Goal: Task Accomplishment & Management: Manage account settings

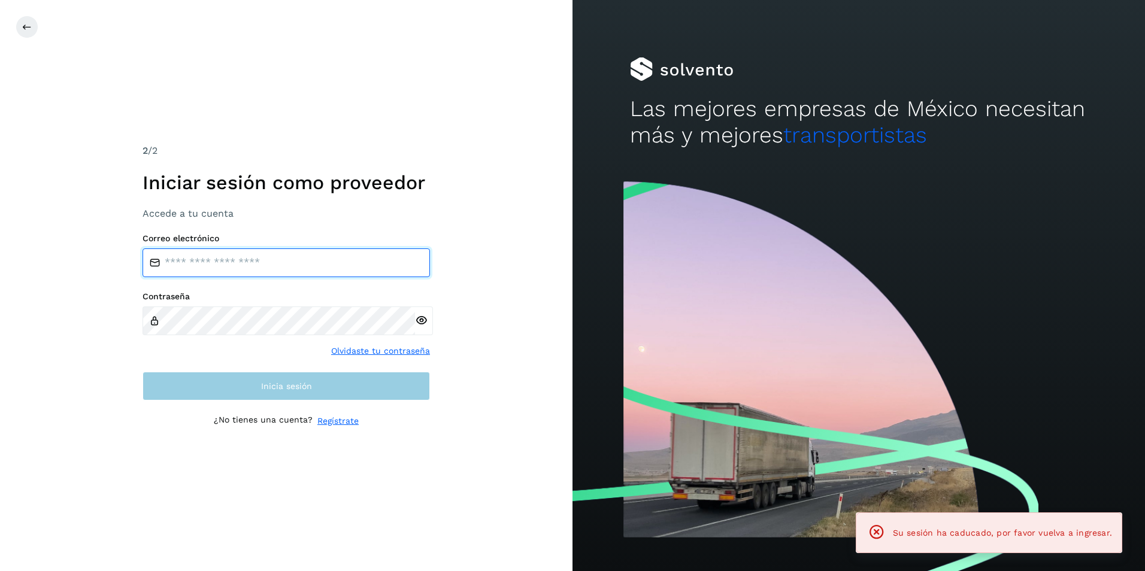
type input "**********"
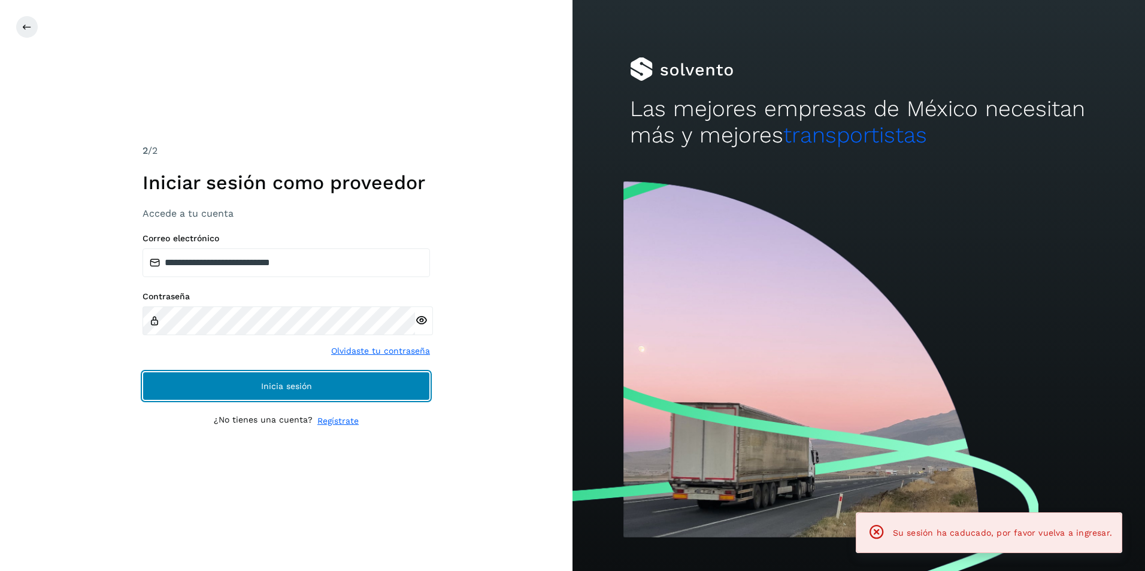
drag, startPoint x: 245, startPoint y: 395, endPoint x: 251, endPoint y: 400, distance: 7.7
click at [246, 395] on button "Inicia sesión" at bounding box center [285, 386] width 287 height 29
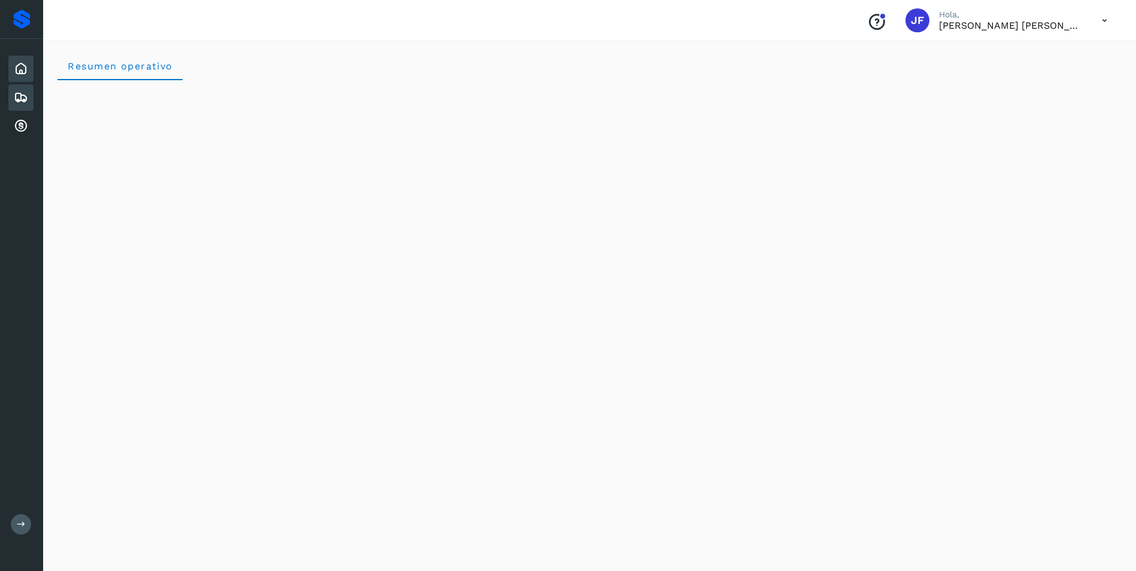
drag, startPoint x: 13, startPoint y: 96, endPoint x: 23, endPoint y: 105, distance: 14.0
click at [13, 96] on div "Embarques" at bounding box center [20, 97] width 25 height 26
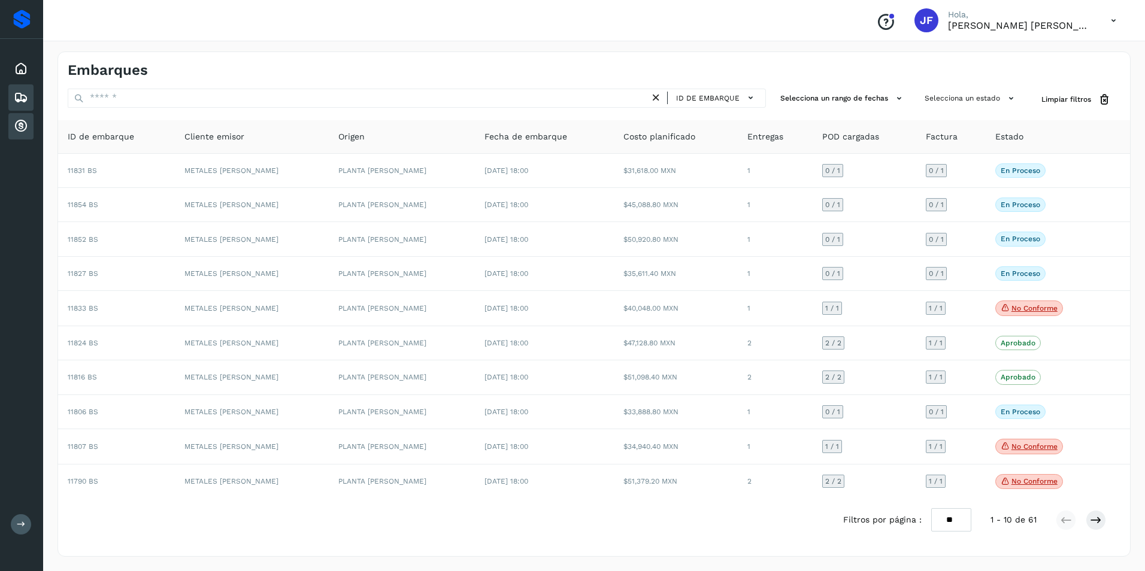
click at [22, 129] on icon at bounding box center [21, 126] width 14 height 14
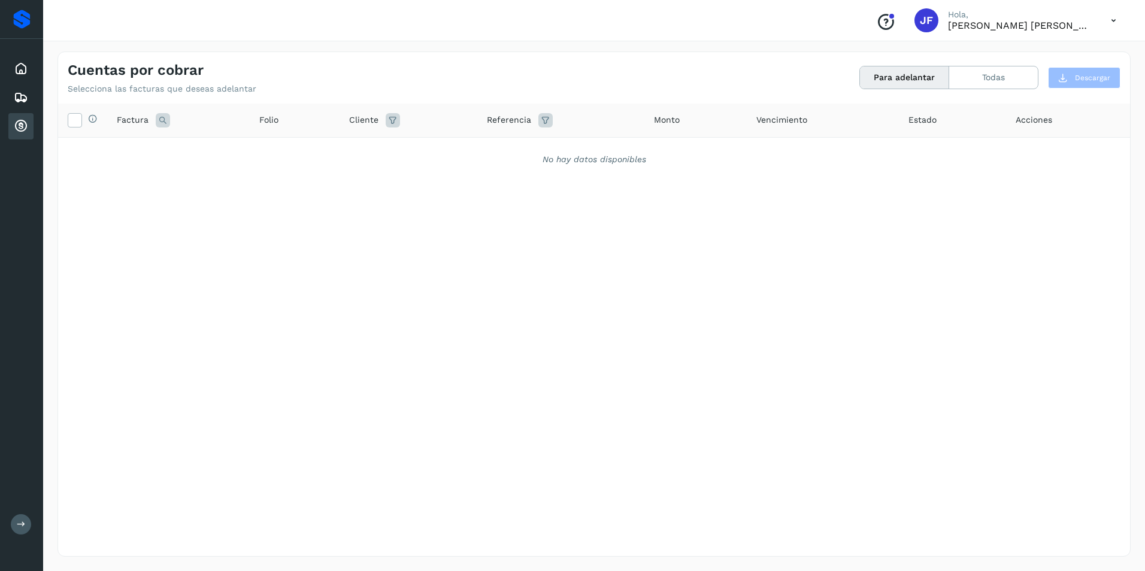
click at [165, 203] on div "Selecciona todas las facturas disponibles para adelanto Factura Folio Cliente R…" at bounding box center [594, 305] width 1072 height 403
drag, startPoint x: 155, startPoint y: 114, endPoint x: 159, endPoint y: 121, distance: 7.8
click at [156, 116] on icon at bounding box center [163, 120] width 14 height 14
drag, startPoint x: 180, startPoint y: 257, endPoint x: 284, endPoint y: 217, distance: 111.6
click at [181, 257] on div "Selecciona todas las facturas disponibles para adelanto Factura Cancelar Buscar…" at bounding box center [594, 305] width 1072 height 403
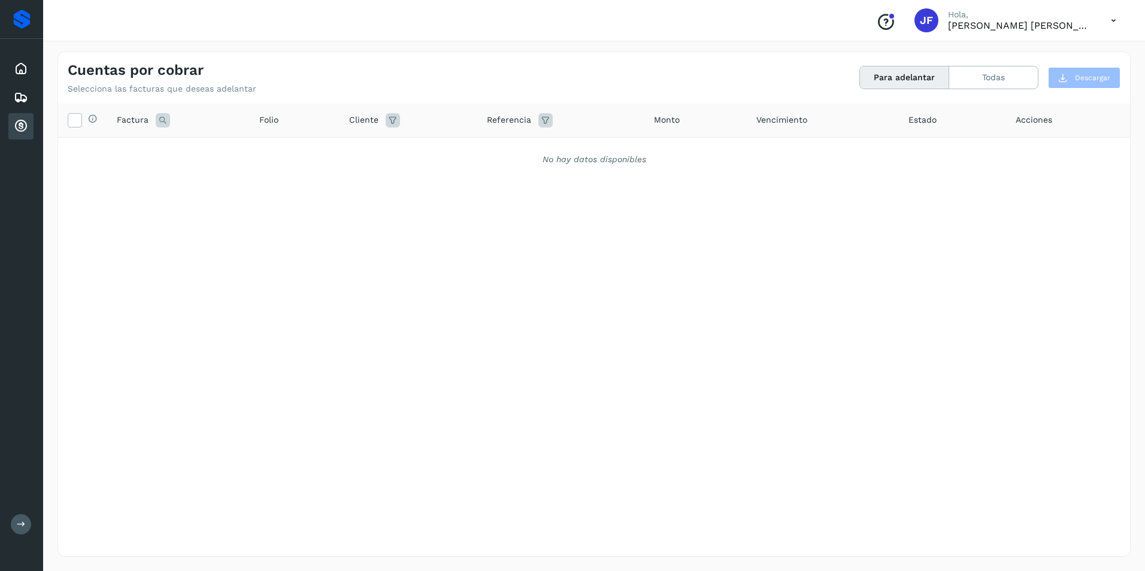
click at [914, 81] on button "Para adelantar" at bounding box center [904, 77] width 89 height 22
click at [1003, 77] on button "Todas" at bounding box center [993, 77] width 89 height 22
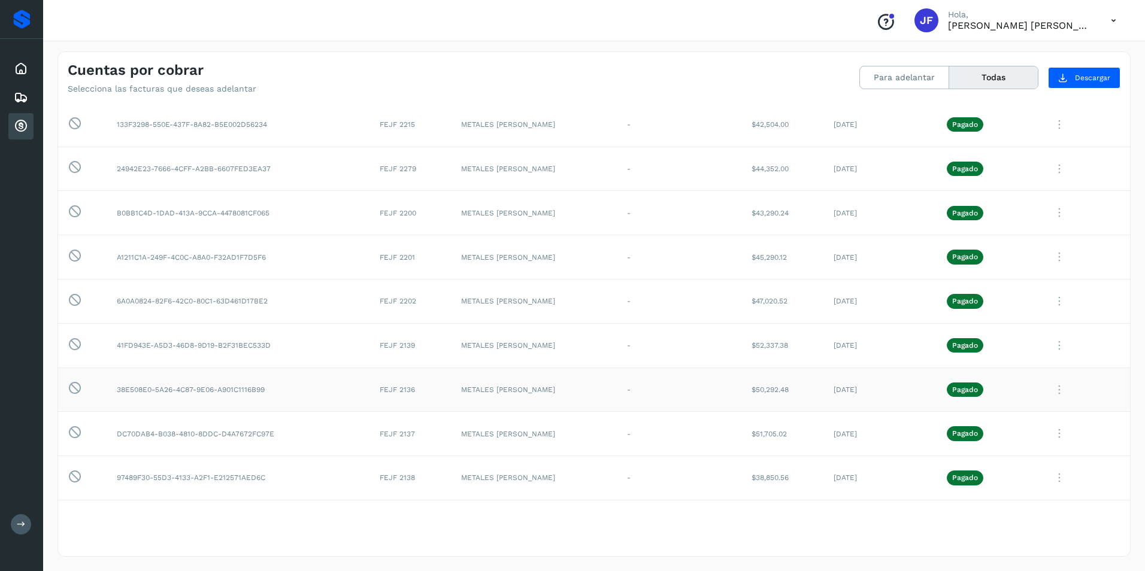
scroll to position [1257, 0]
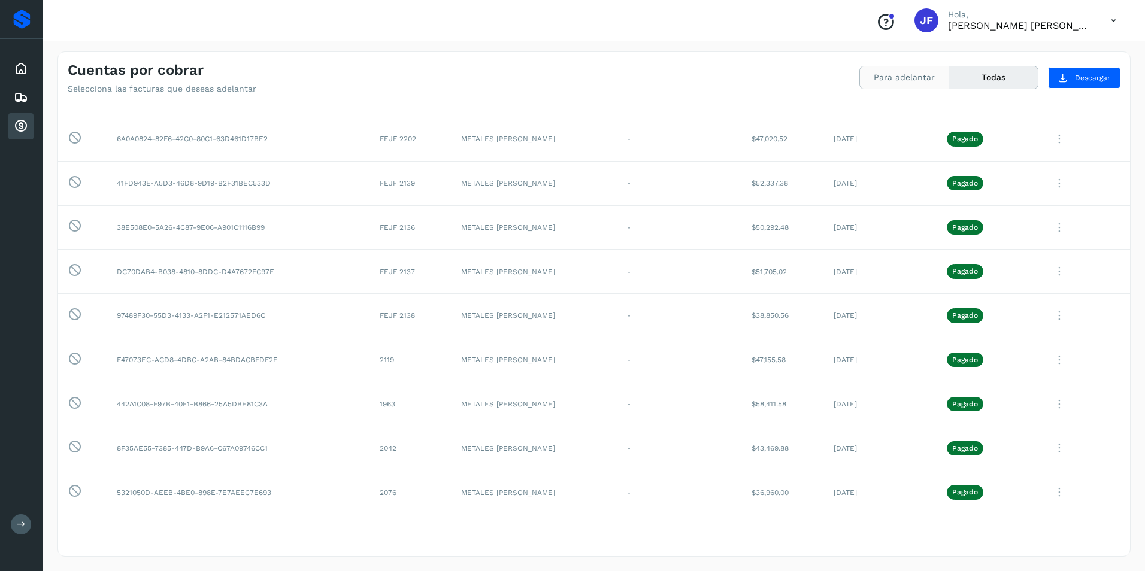
click at [895, 74] on button "Para adelantar" at bounding box center [904, 77] width 89 height 22
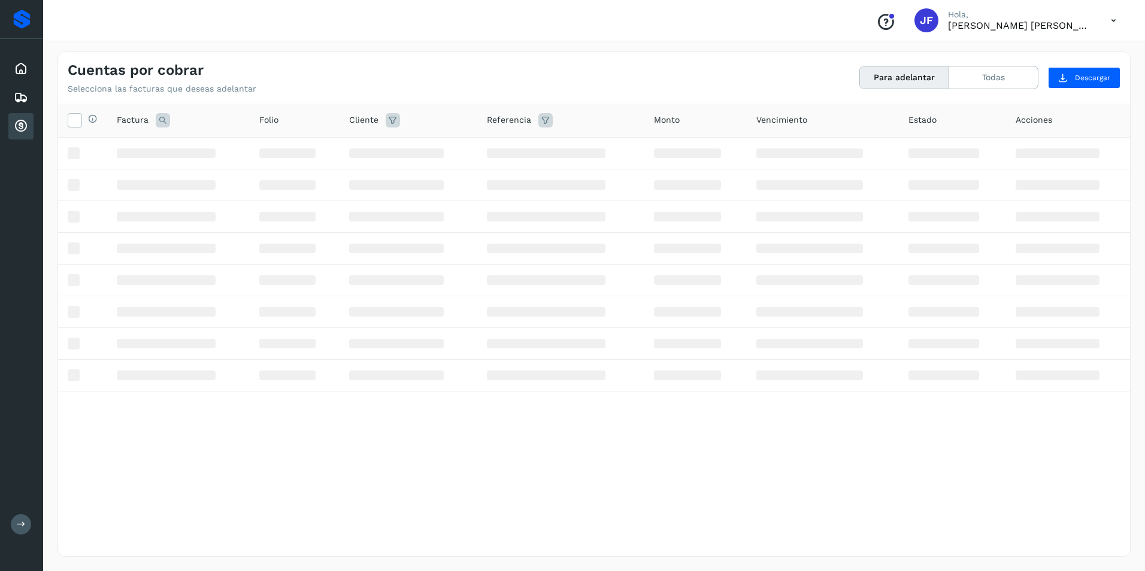
scroll to position [0, 0]
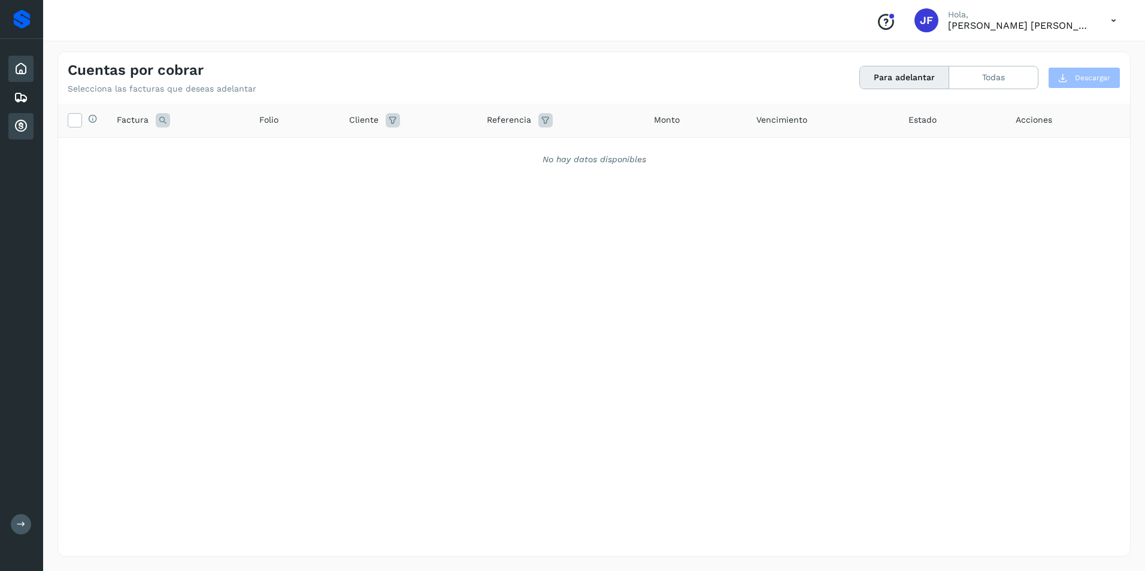
click at [20, 68] on icon at bounding box center [21, 69] width 14 height 14
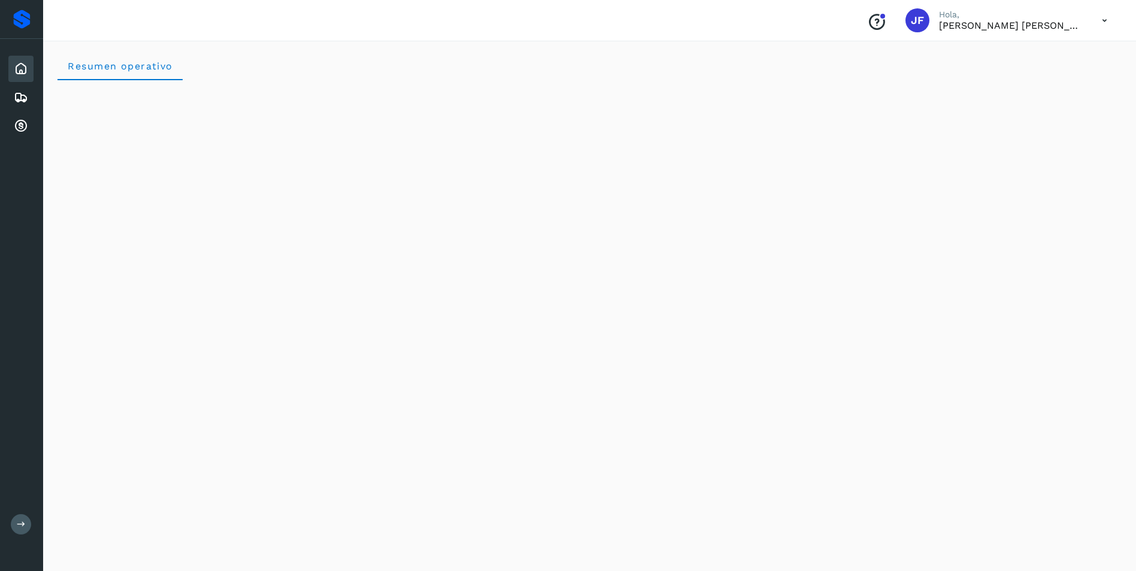
click at [1105, 19] on icon at bounding box center [1104, 20] width 25 height 25
click at [1051, 55] on div "Cerrar sesión" at bounding box center [1044, 54] width 142 height 23
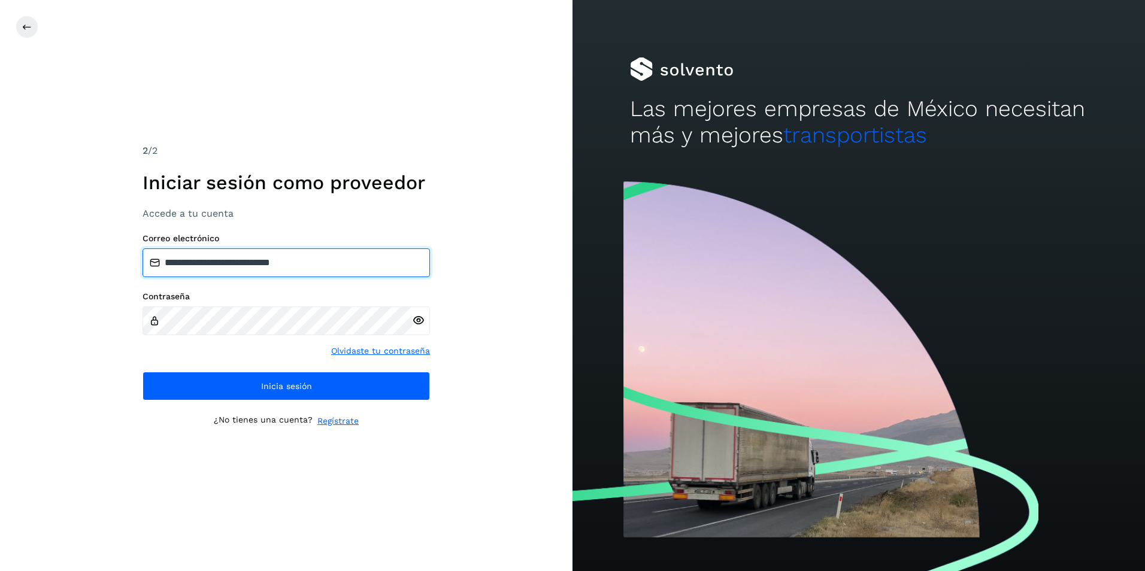
drag, startPoint x: 365, startPoint y: 271, endPoint x: 360, endPoint y: 268, distance: 6.2
click at [365, 271] on input "**********" at bounding box center [285, 262] width 287 height 29
type input "**********"
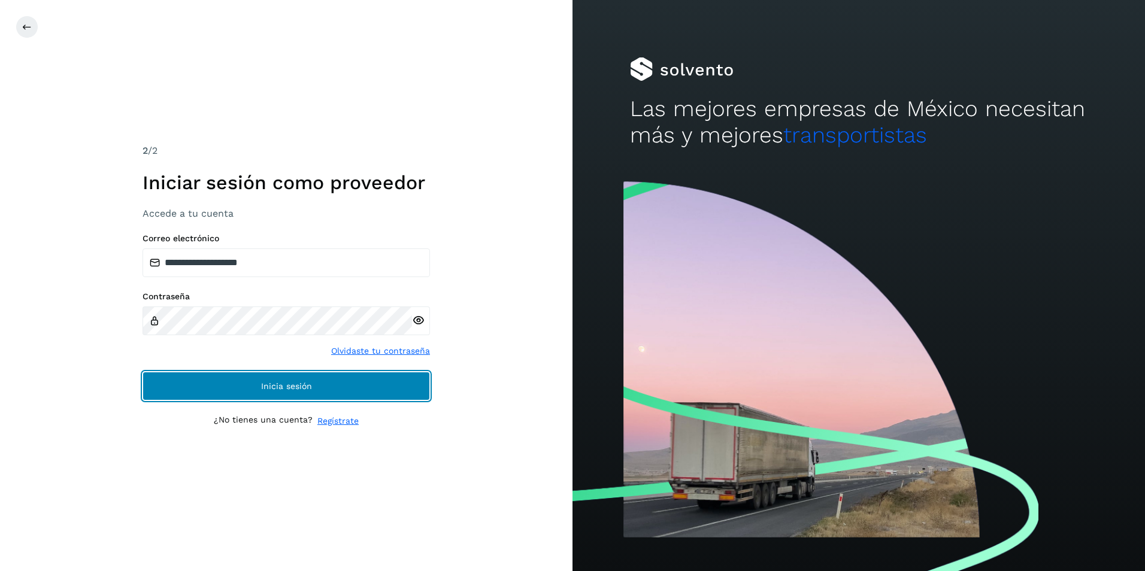
click at [244, 385] on button "Inicia sesión" at bounding box center [285, 386] width 287 height 29
